Goal: Transaction & Acquisition: Purchase product/service

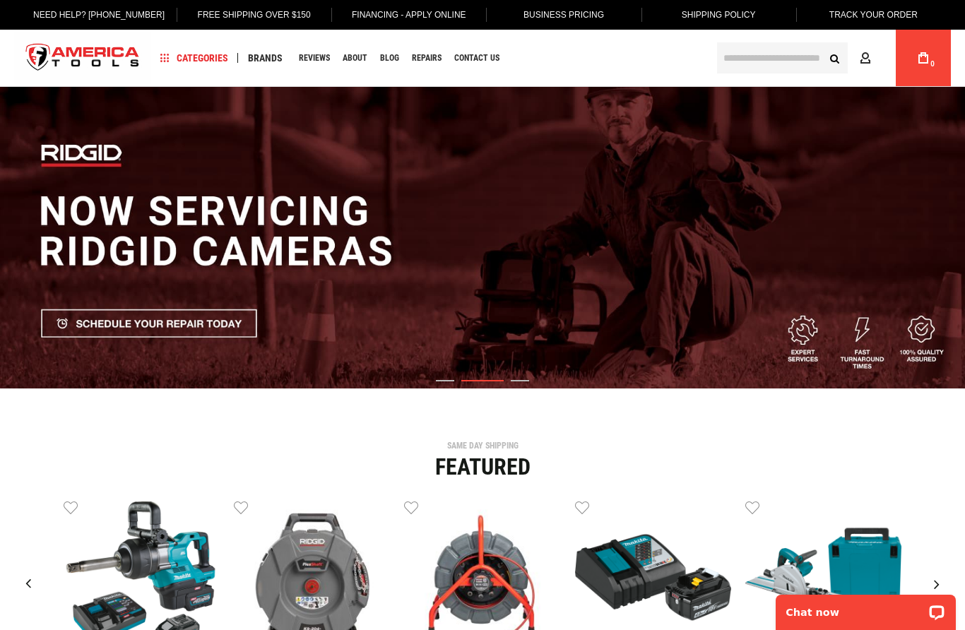
click at [786, 59] on input "text" at bounding box center [782, 57] width 131 height 31
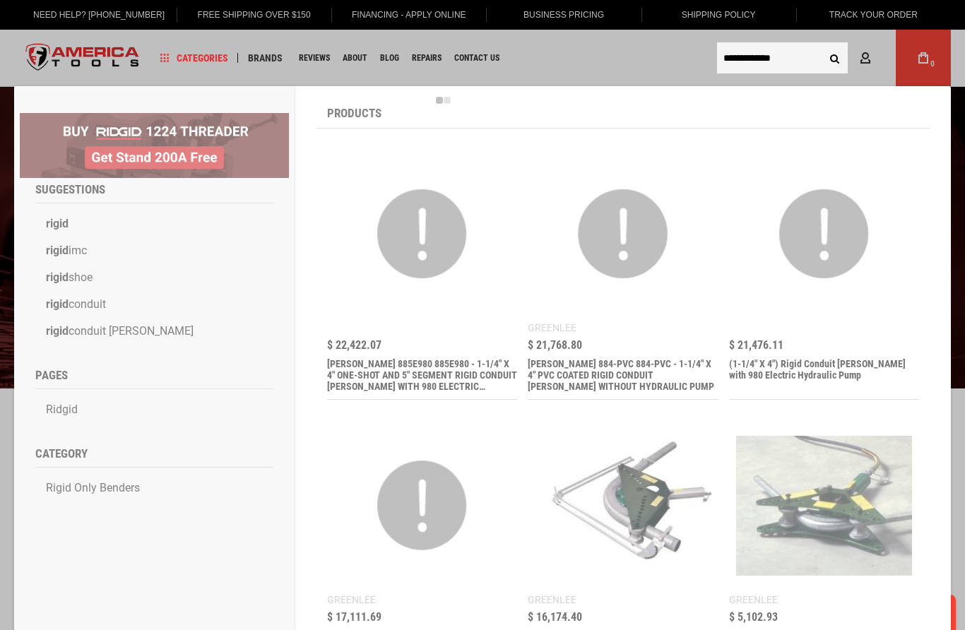
type input "**********"
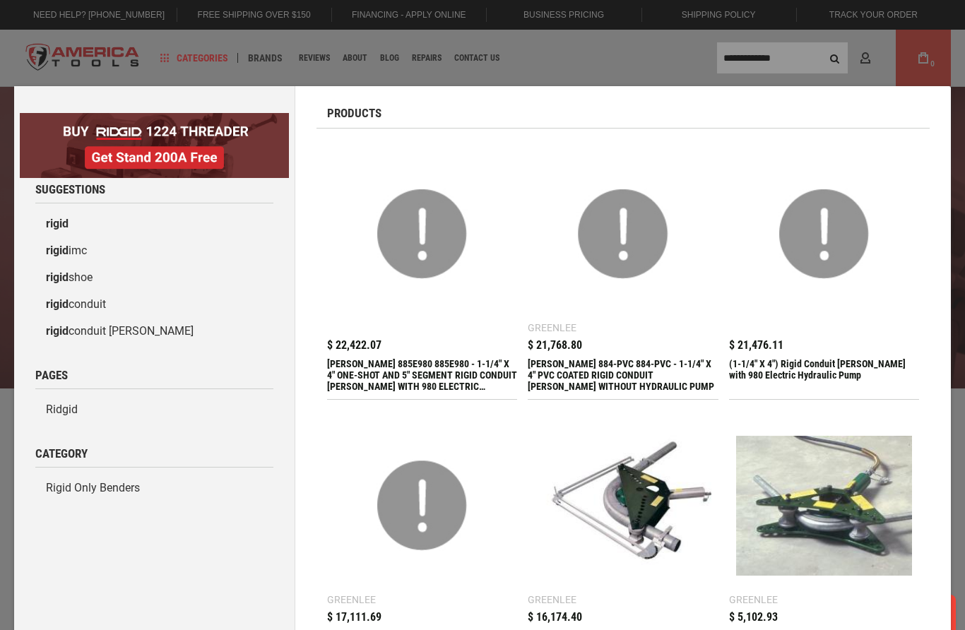
click at [806, 64] on div "Marketing offer form" at bounding box center [482, 315] width 965 height 630
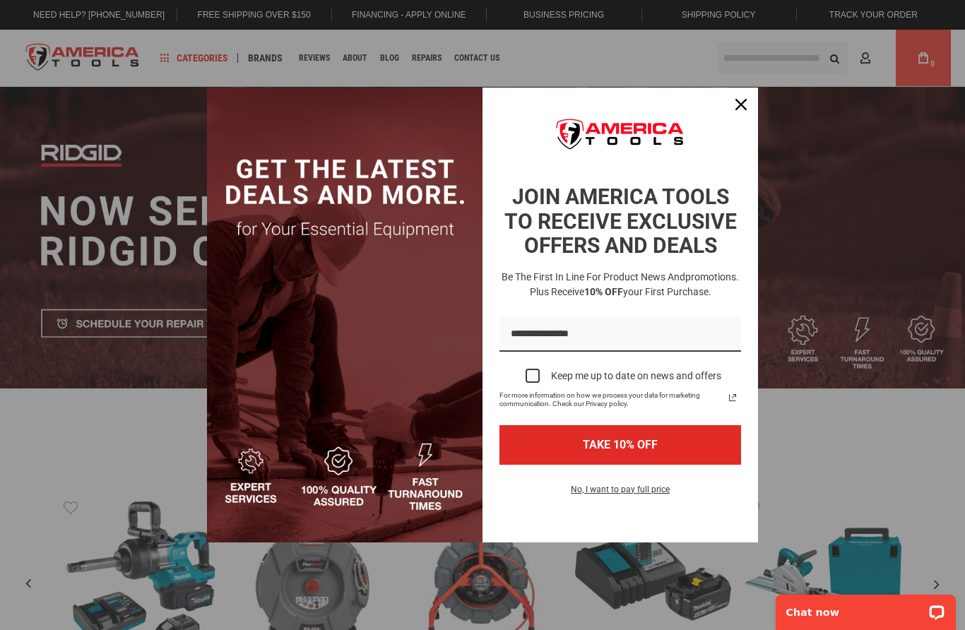
click at [741, 113] on div "Close" at bounding box center [741, 104] width 23 height 23
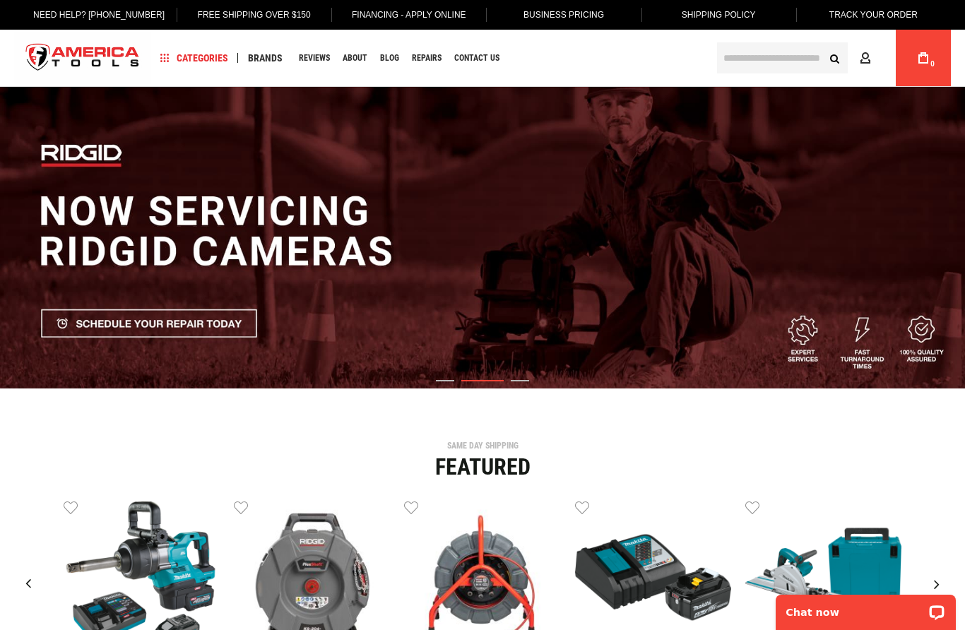
click at [765, 62] on input "text" at bounding box center [782, 57] width 131 height 31
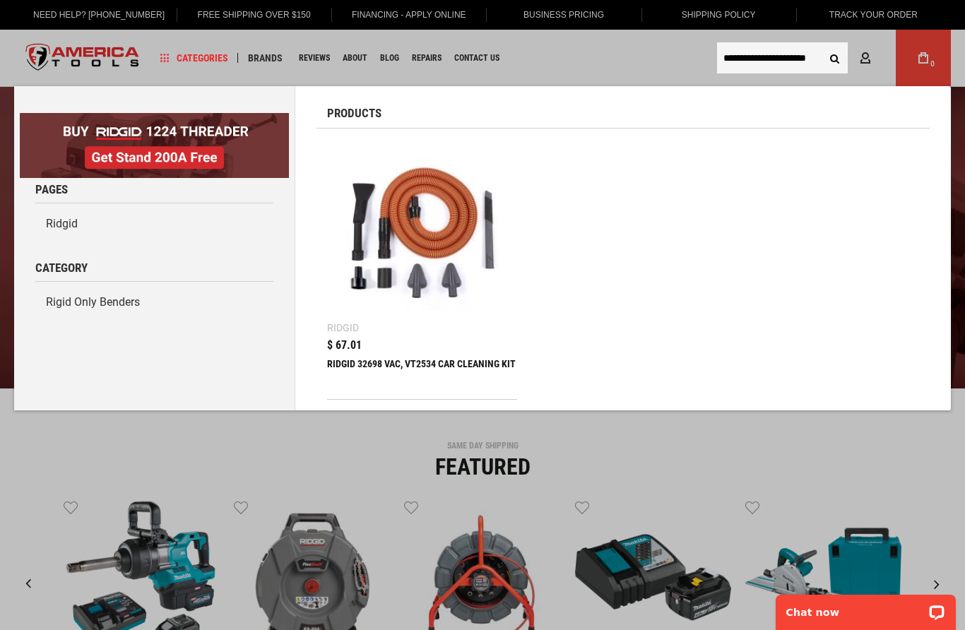
type input "**********"
click at [834, 58] on button "Search" at bounding box center [834, 58] width 27 height 27
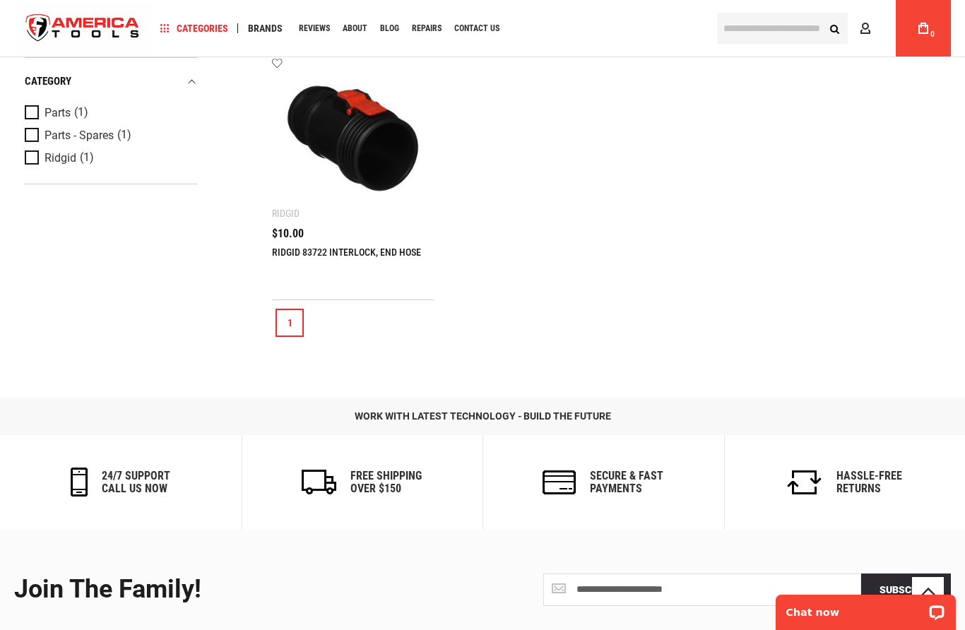
scroll to position [341, 0]
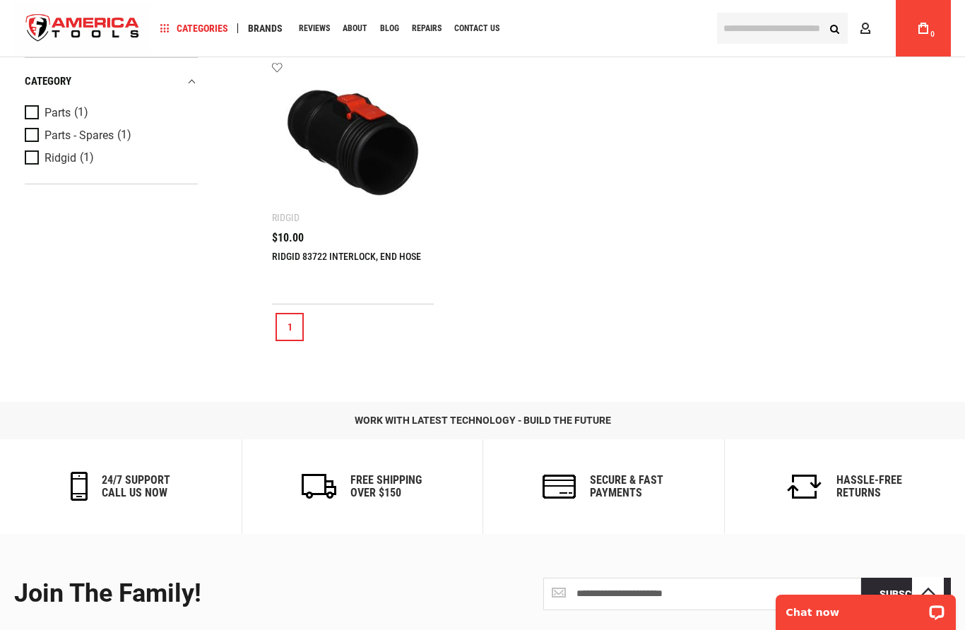
click at [397, 167] on img at bounding box center [353, 143] width 134 height 134
click at [383, 157] on img at bounding box center [353, 143] width 134 height 134
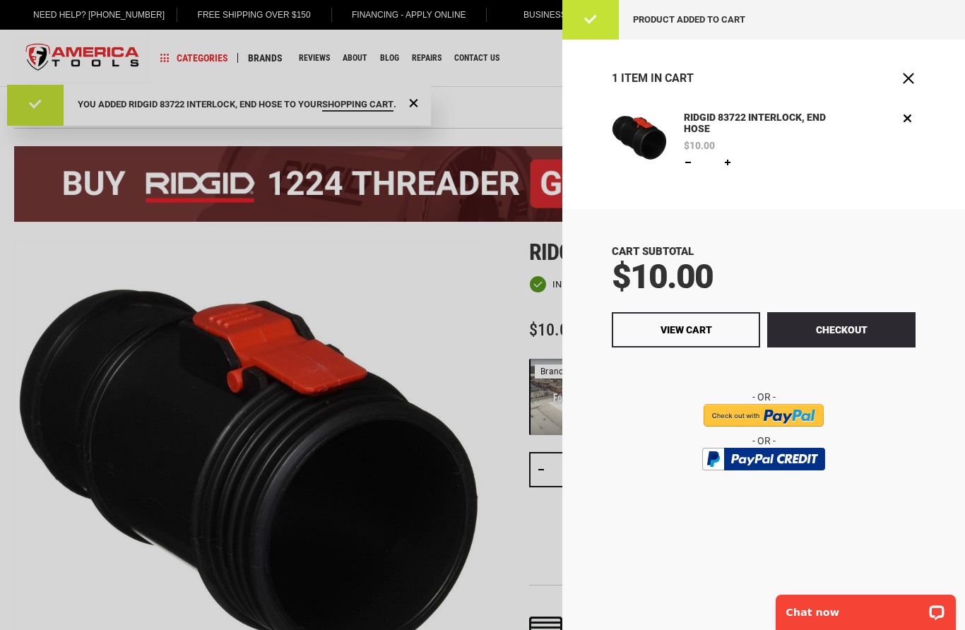
click at [854, 328] on button "Checkout" at bounding box center [841, 329] width 148 height 35
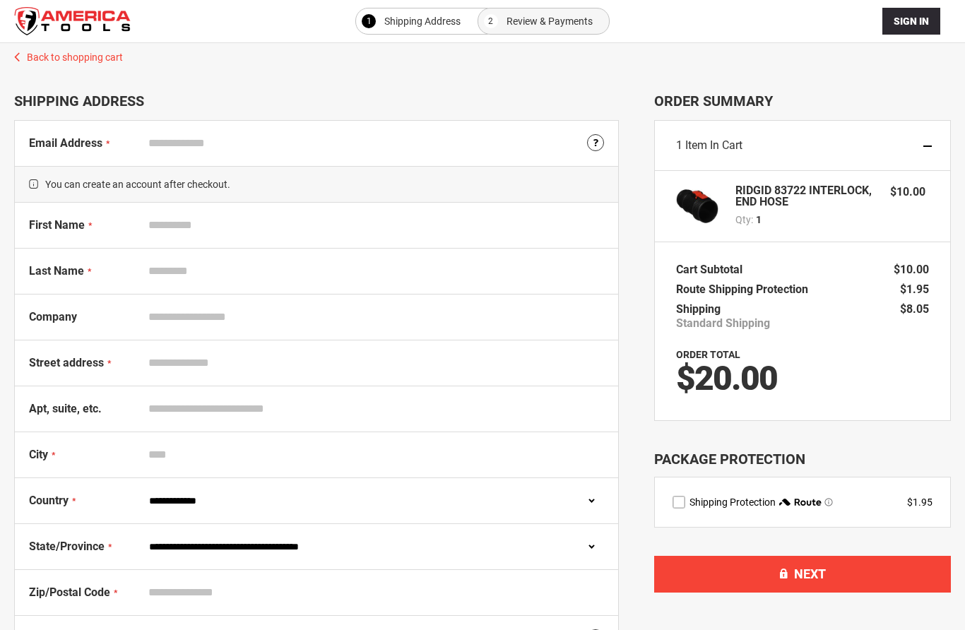
select select "**"
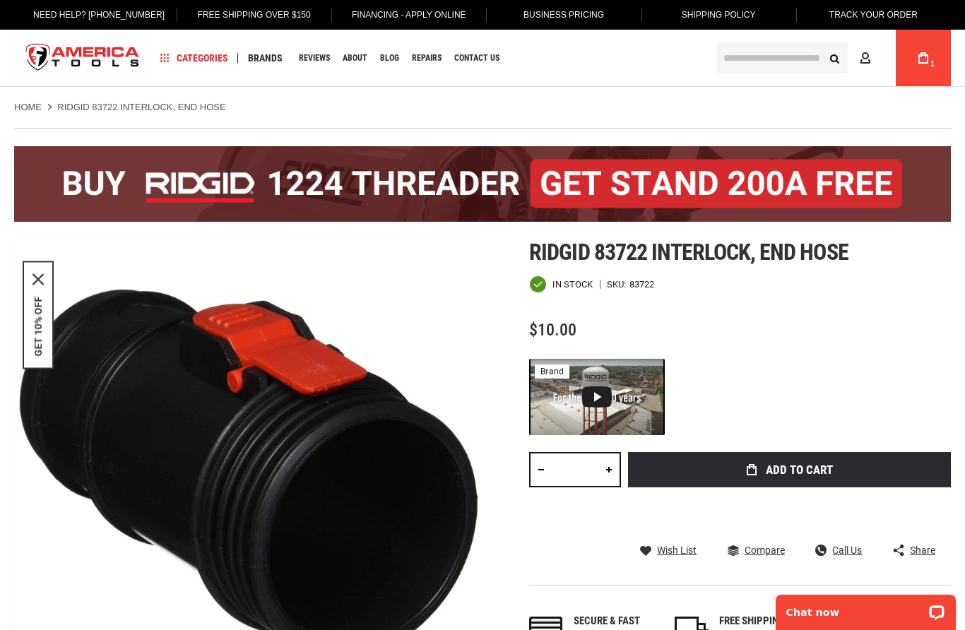
scroll to position [4, 0]
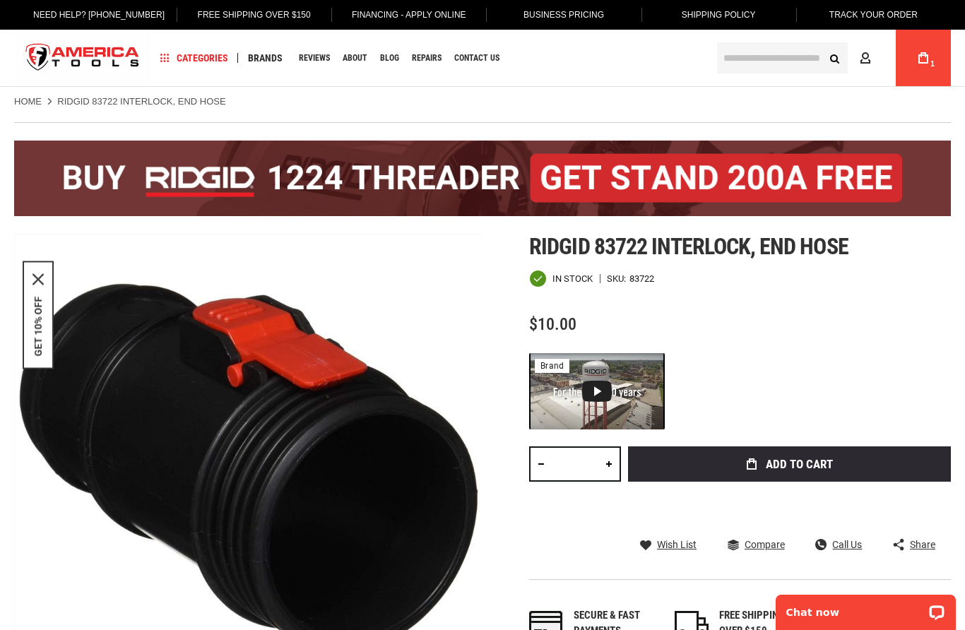
click at [926, 69] on link "My Cart 1" at bounding box center [923, 58] width 27 height 57
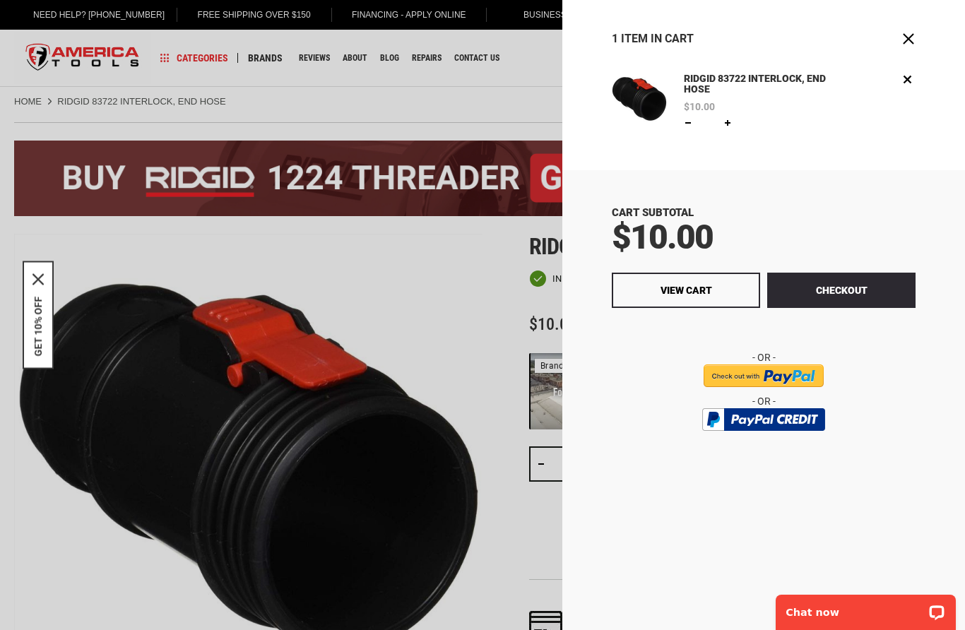
click at [782, 375] on input "image" at bounding box center [764, 376] width 120 height 23
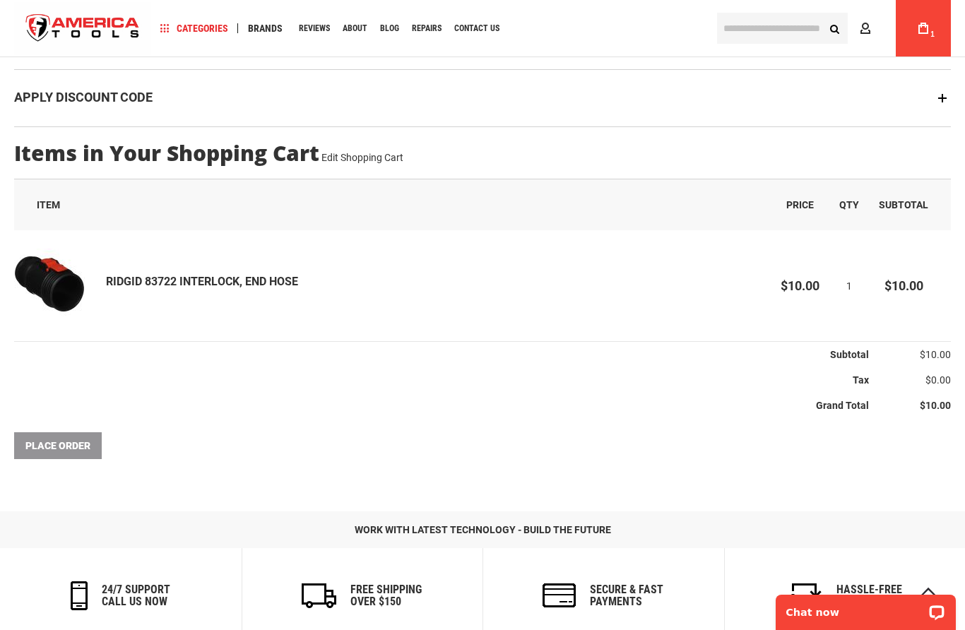
scroll to position [266, 0]
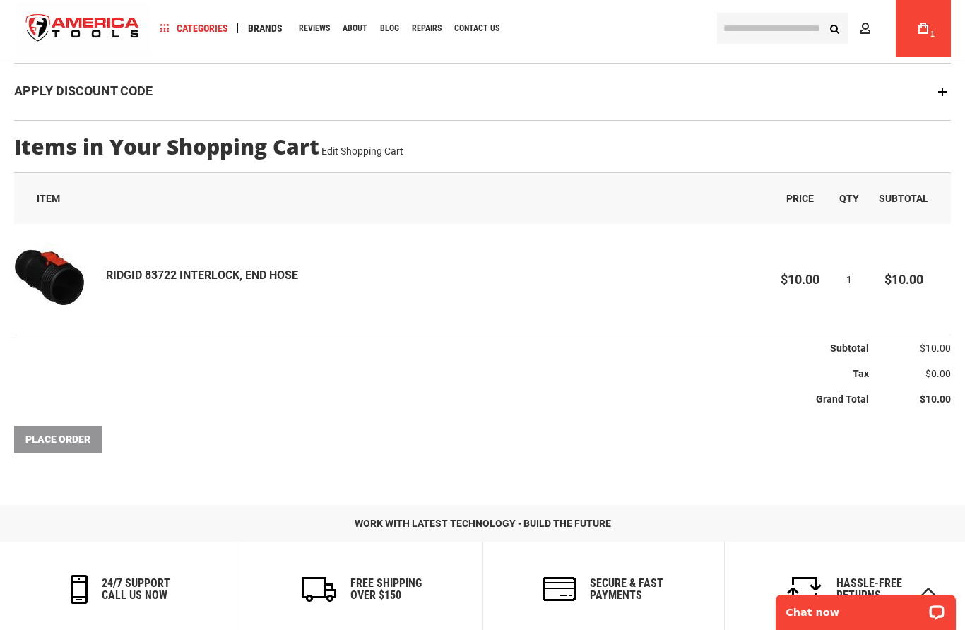
click at [66, 440] on div "Place Order" at bounding box center [482, 439] width 937 height 27
click at [62, 444] on div "Place Order" at bounding box center [482, 439] width 937 height 27
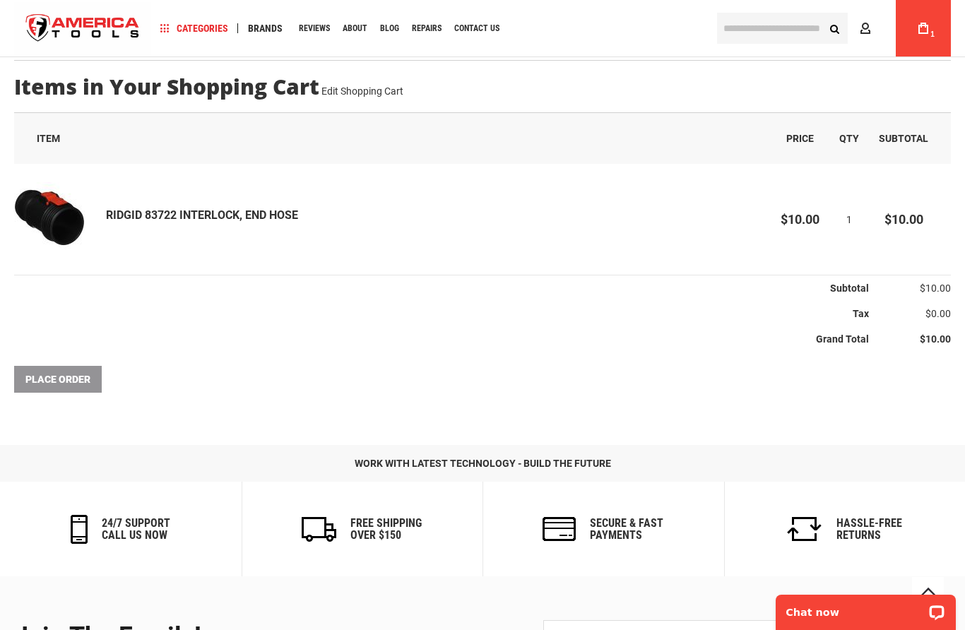
scroll to position [324, 0]
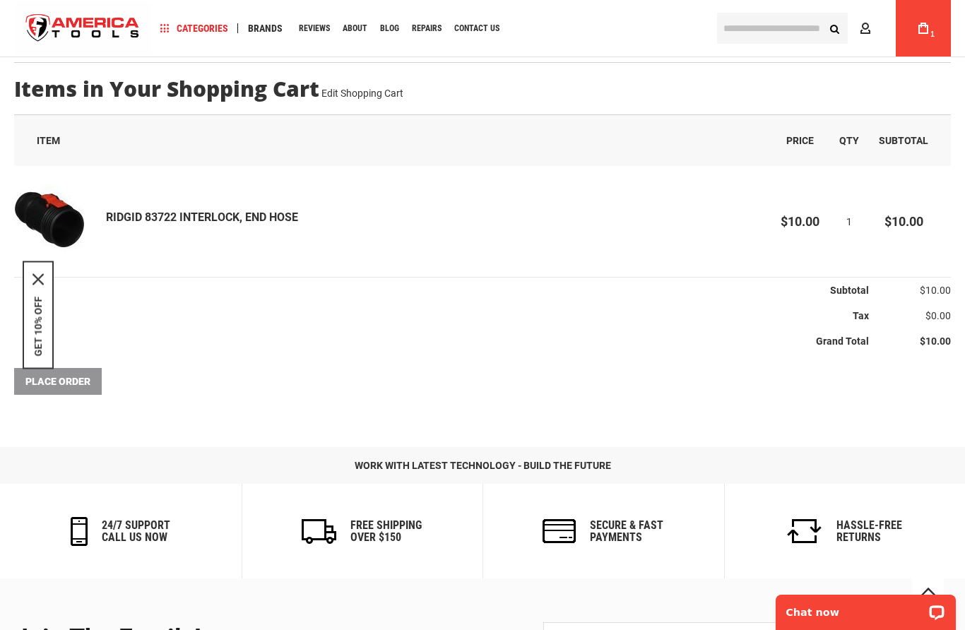
click at [125, 405] on main "**********" at bounding box center [482, 106] width 965 height 690
click at [159, 388] on div "Place Order" at bounding box center [482, 381] width 937 height 27
click at [42, 285] on icon "close icon" at bounding box center [38, 279] width 11 height 11
click at [69, 386] on div "Place Order" at bounding box center [482, 381] width 937 height 27
click at [66, 387] on div "Place Order" at bounding box center [482, 381] width 937 height 27
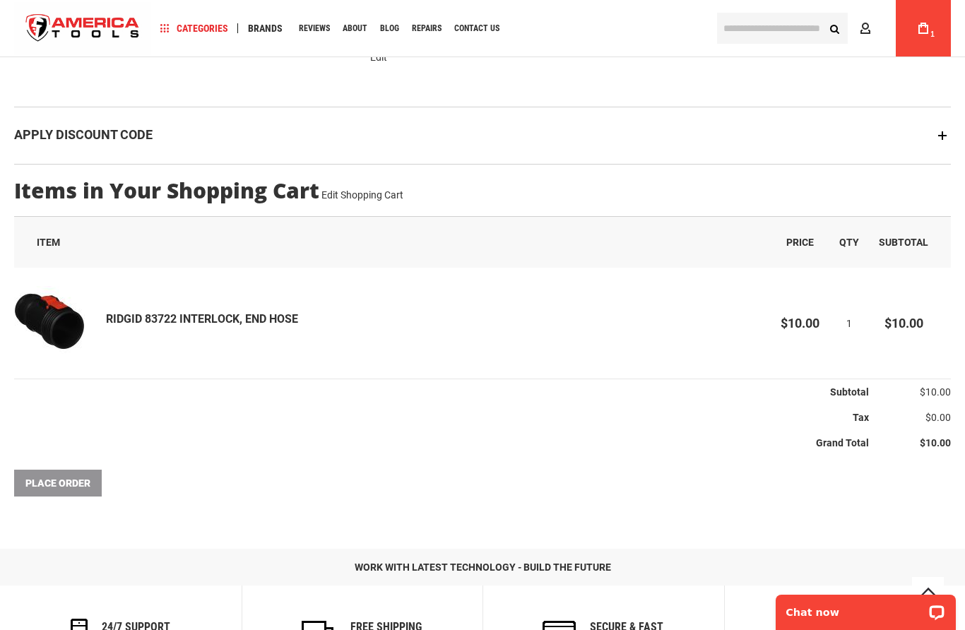
scroll to position [224, 0]
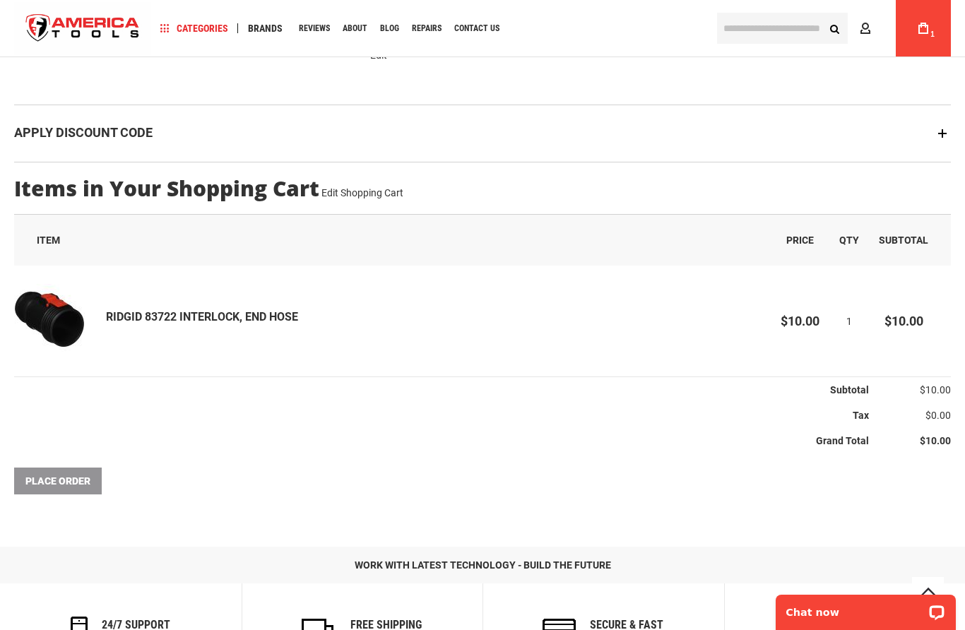
click at [69, 479] on div "Place Order" at bounding box center [482, 481] width 937 height 27
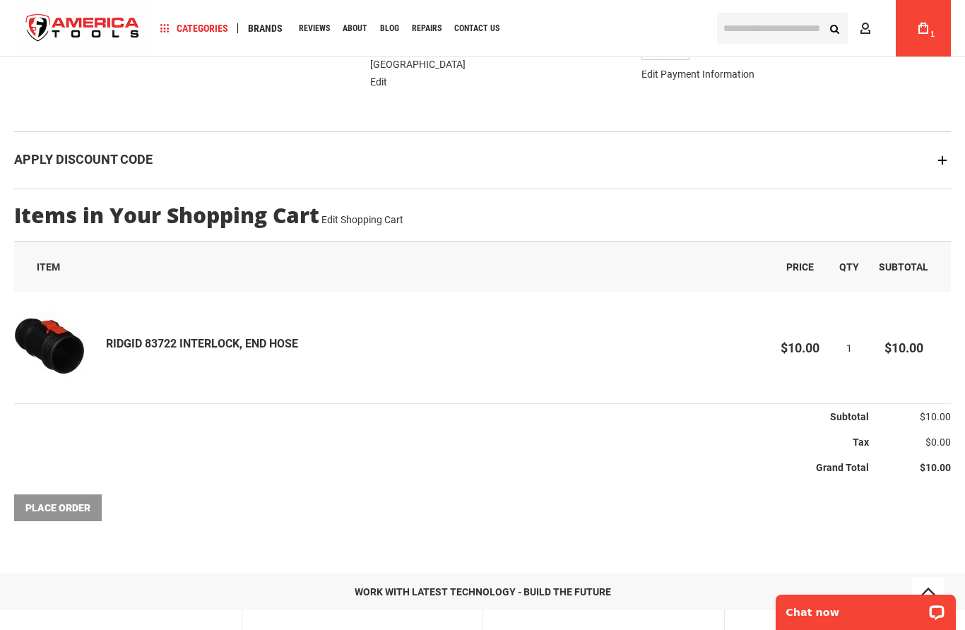
scroll to position [196, 0]
click at [638, 365] on div "RIDGID 83722 INTERLOCK, END HOSE" at bounding box center [433, 349] width 655 height 74
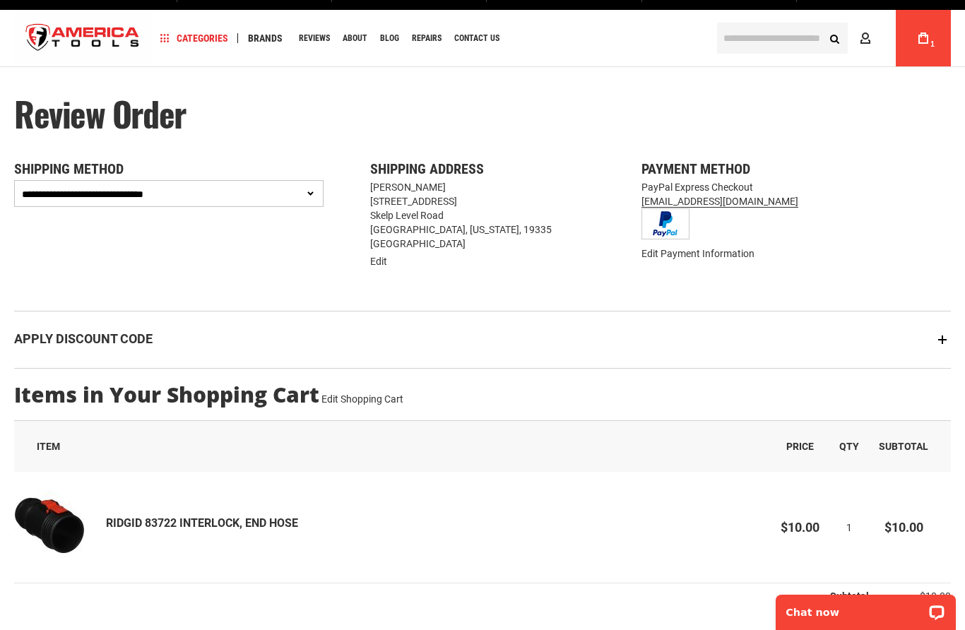
scroll to position [0, 0]
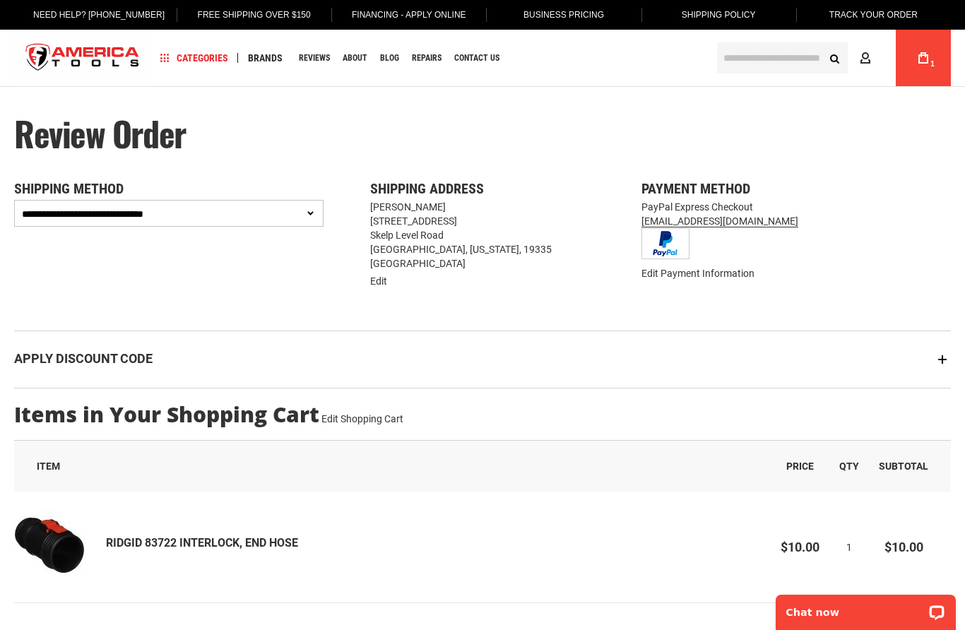
click at [321, 213] on select "**********" at bounding box center [168, 213] width 309 height 27
select select "**********"
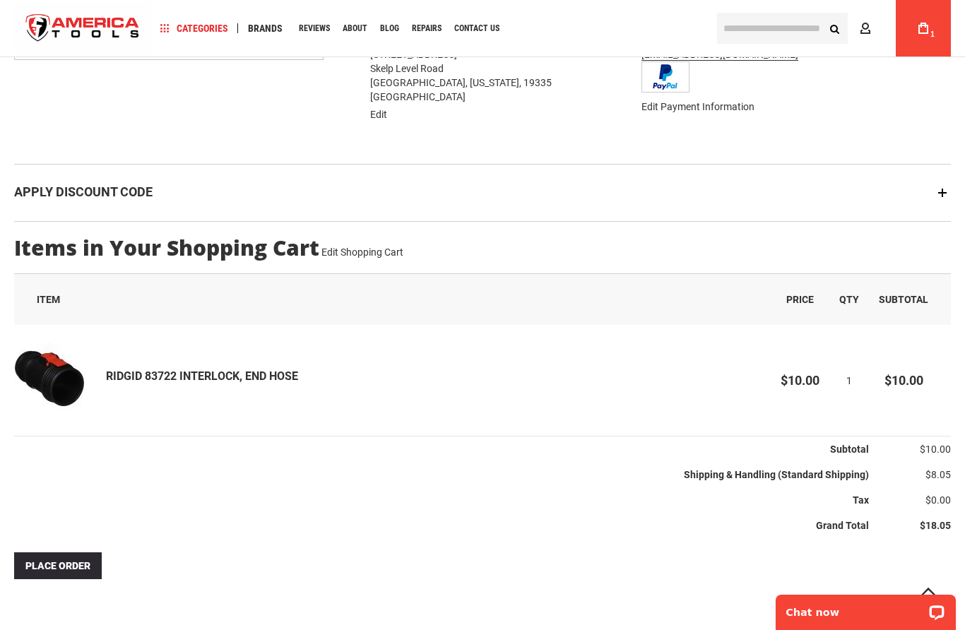
scroll to position [166, 0]
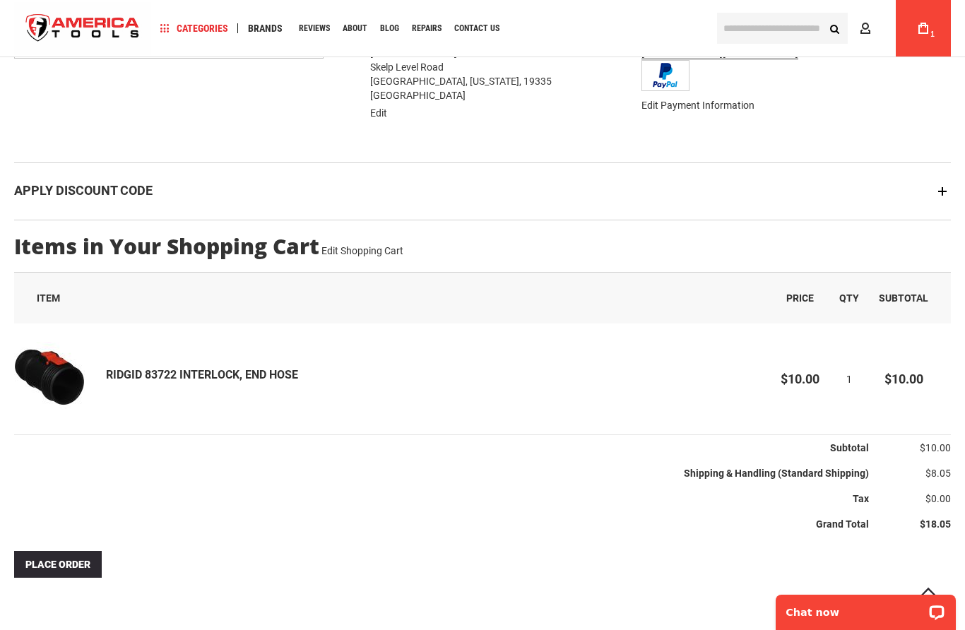
click at [62, 572] on button "Place Order" at bounding box center [58, 564] width 88 height 27
